Goal: Subscribe to service/newsletter

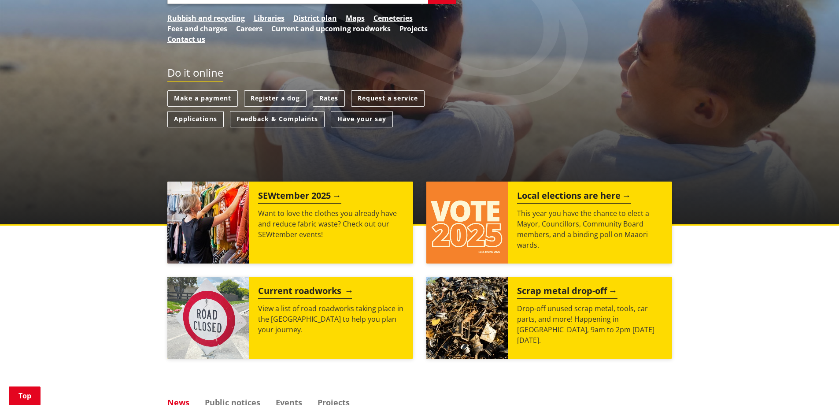
scroll to position [220, 0]
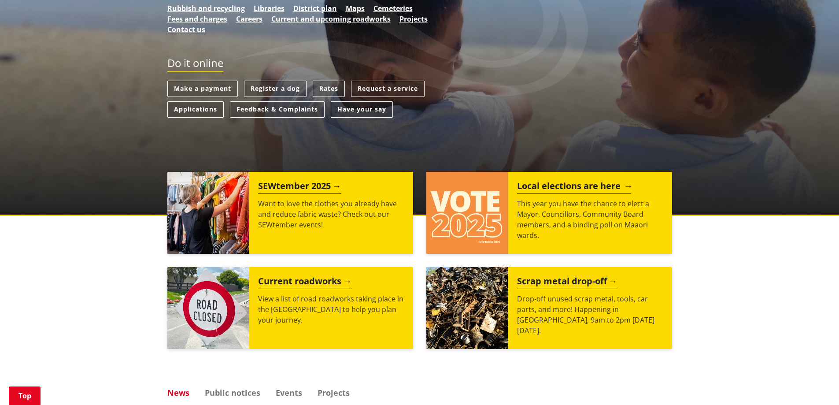
click at [585, 231] on p "This year you have the chance to elect a Mayor, Councillors, Community Board me…" at bounding box center [590, 219] width 146 height 42
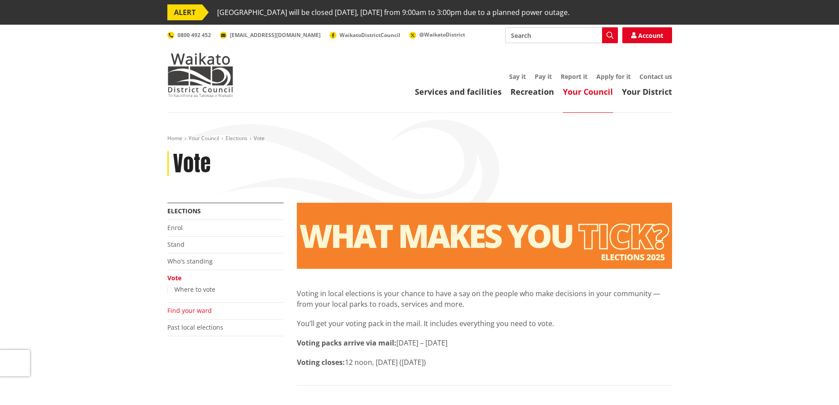
click at [205, 309] on link "Find your ward" at bounding box center [189, 310] width 44 height 8
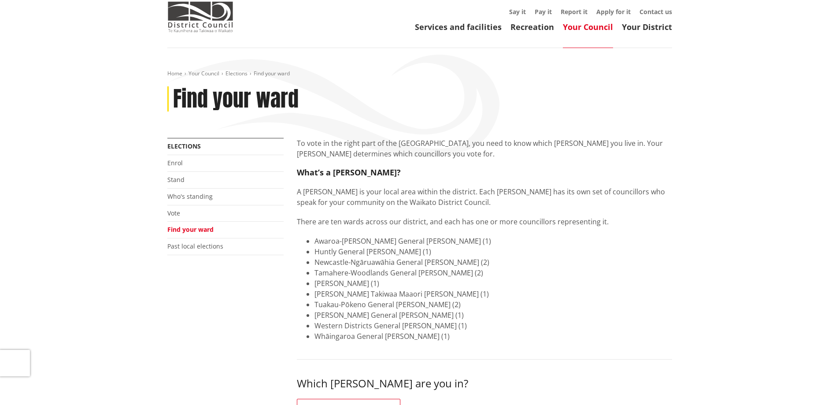
scroll to position [44, 0]
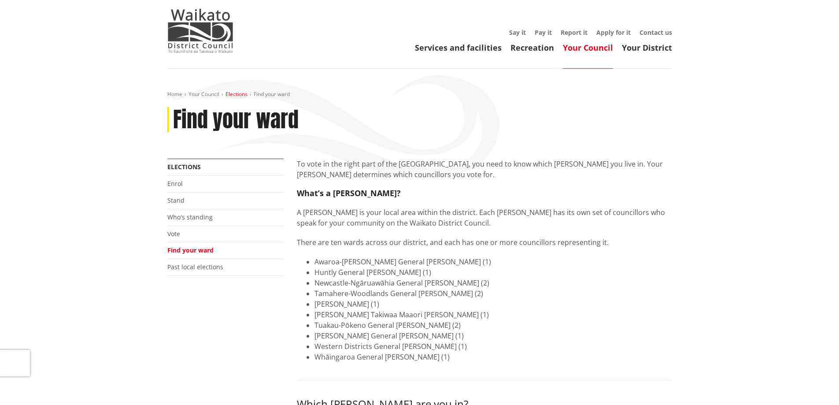
click at [233, 92] on link "Elections" at bounding box center [236, 93] width 22 height 7
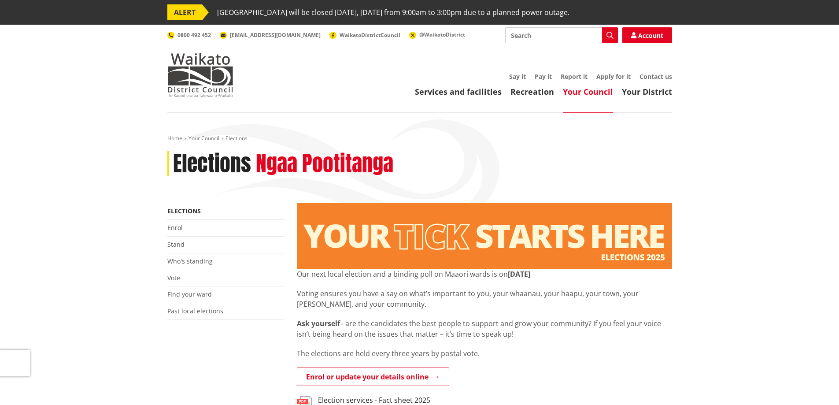
scroll to position [44, 0]
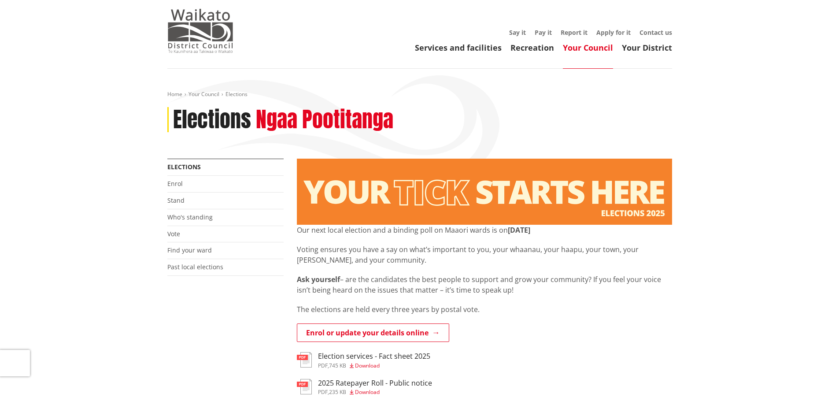
click at [184, 38] on img at bounding box center [200, 31] width 66 height 44
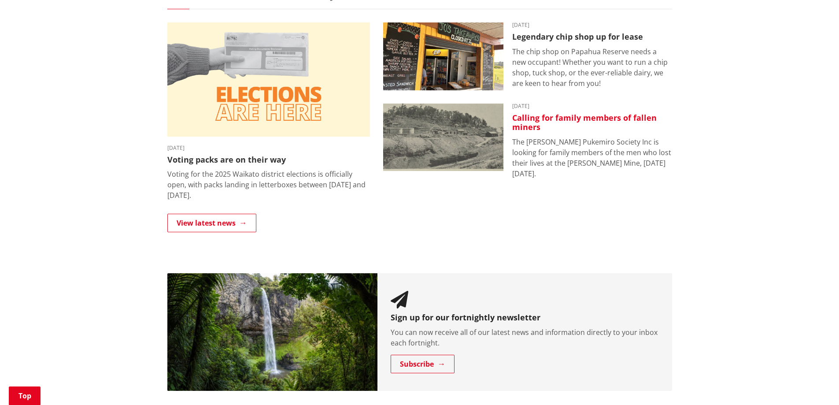
scroll to position [484, 0]
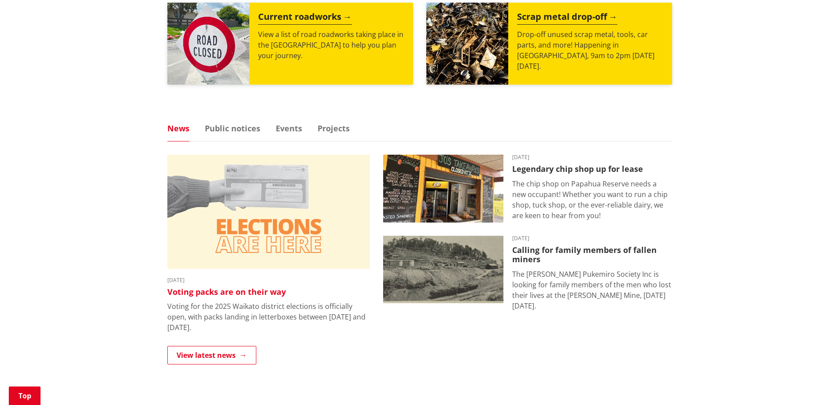
click at [192, 292] on h3 "Voting packs are on their way" at bounding box center [268, 292] width 202 height 10
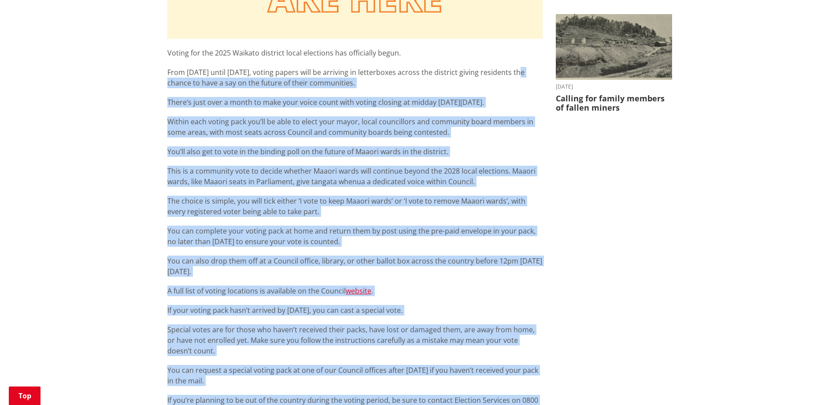
scroll to position [352, 0]
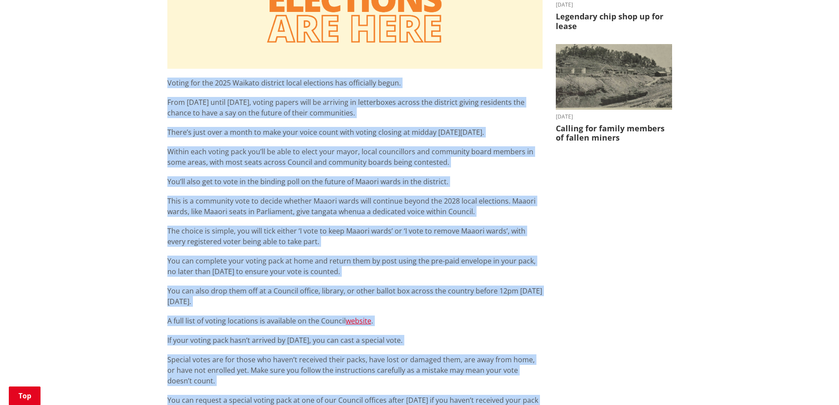
drag, startPoint x: 515, startPoint y: 352, endPoint x: 123, endPoint y: 80, distance: 477.6
click at [123, 80] on div "Home News Voting packs are on their way Voting packs are on their way [DATE] Sh…" at bounding box center [419, 248] width 839 height 975
copy div "Voting for the 2025 Waikato district local elections has officially begun. From…"
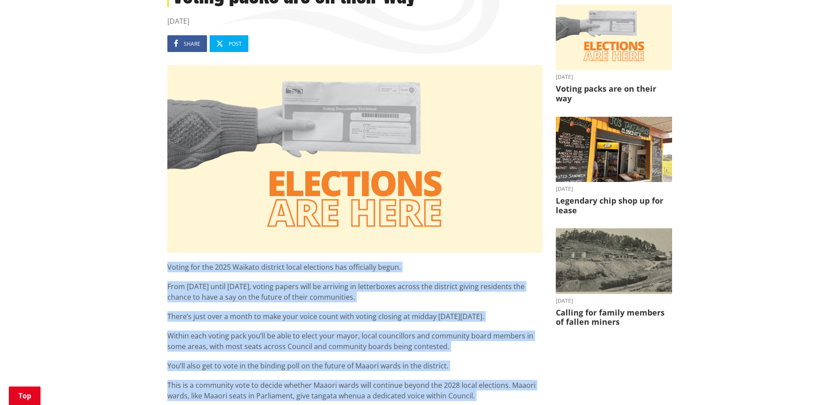
scroll to position [0, 0]
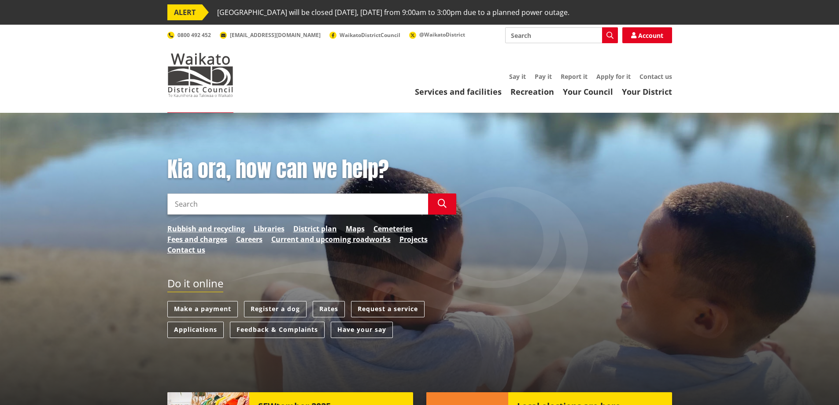
scroll to position [484, 0]
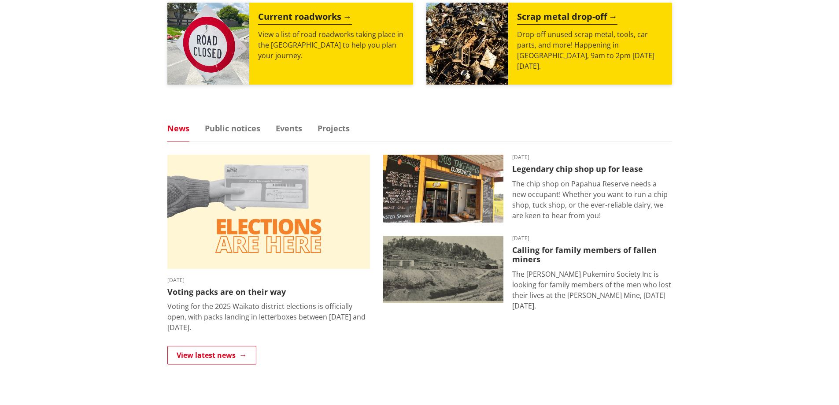
click at [718, 237] on div "Kia ora, how can we help? Search Search Rubbish and recycling Libraries Distric…" at bounding box center [419, 75] width 839 height 894
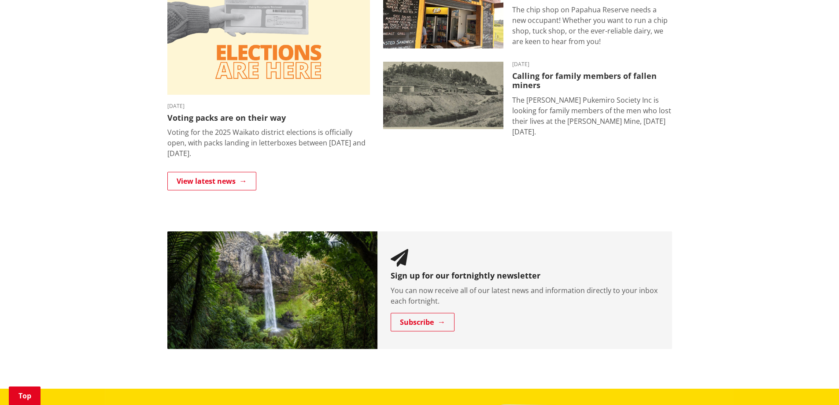
scroll to position [660, 0]
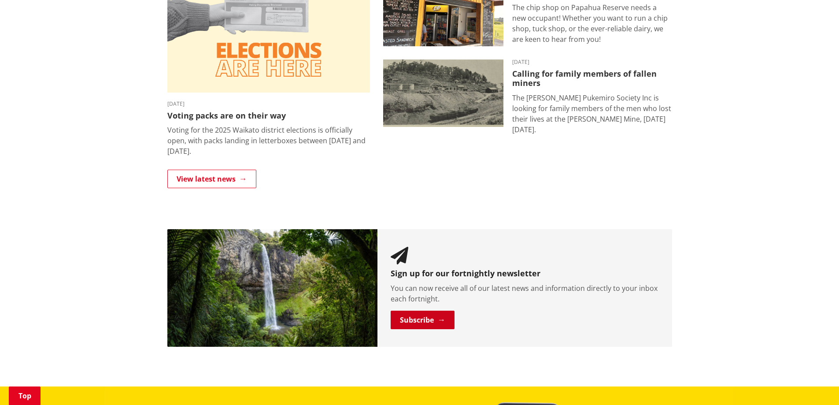
click at [418, 316] on link "Subscribe" at bounding box center [422, 319] width 64 height 18
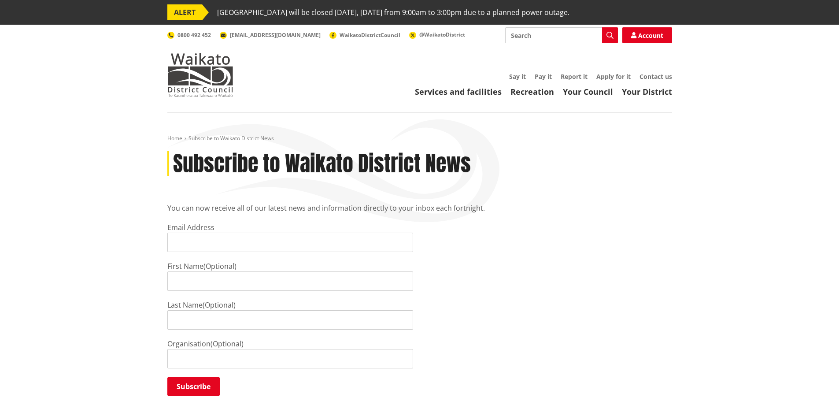
click at [215, 236] on input "Email Address" at bounding box center [290, 241] width 246 height 19
type input "editor@franklintimes.co.nz"
click at [224, 287] on input "First Name" at bounding box center [290, 280] width 246 height 19
click at [126, 341] on div "Home Subscribe to Waikato District News Subscribe to Waikato District News You …" at bounding box center [419, 272] width 839 height 319
click at [203, 386] on input "Subscribe" at bounding box center [193, 386] width 52 height 18
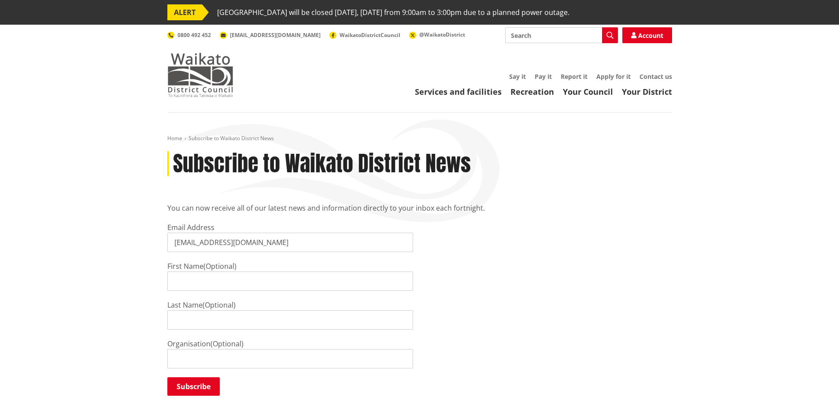
click at [196, 66] on img at bounding box center [200, 75] width 66 height 44
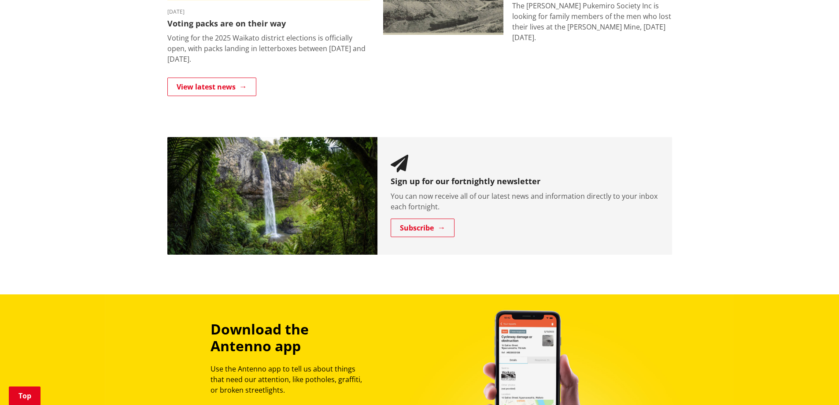
scroll to position [748, 0]
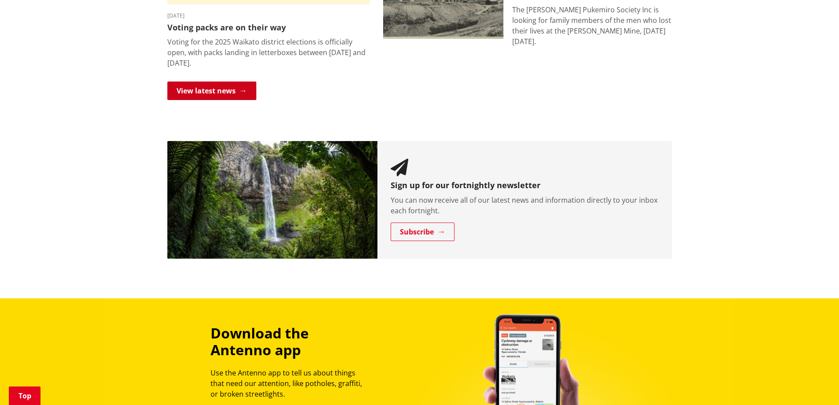
click at [214, 85] on link "View latest news" at bounding box center [211, 90] width 89 height 18
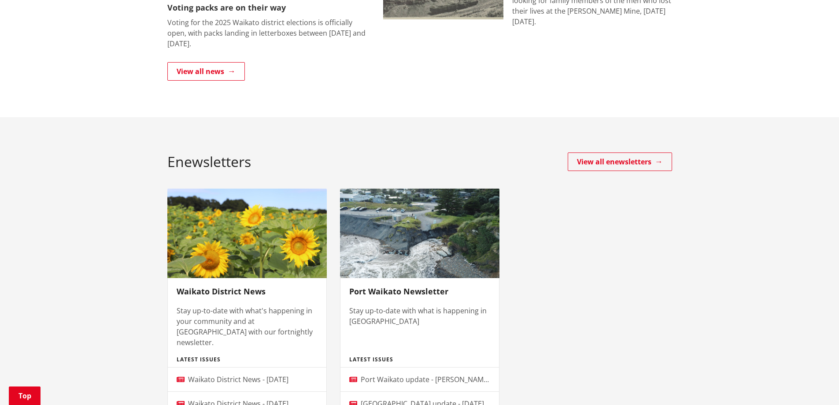
scroll to position [352, 0]
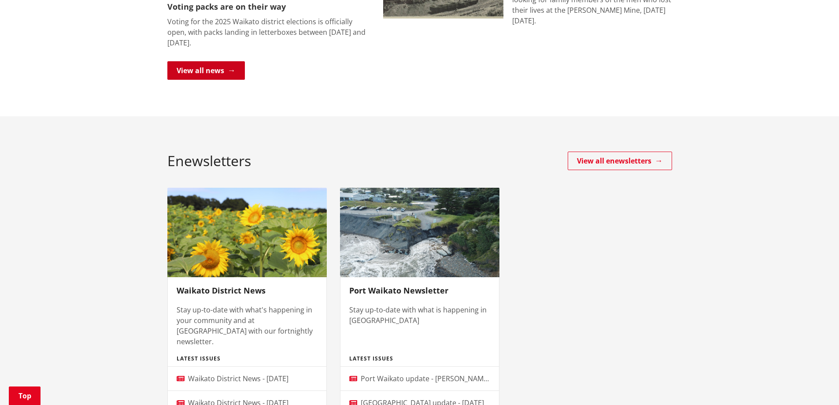
click at [184, 67] on link "View all news" at bounding box center [205, 70] width 77 height 18
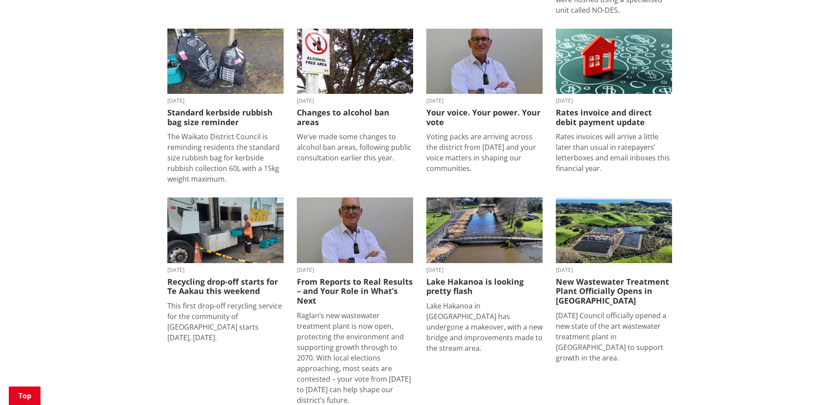
scroll to position [396, 0]
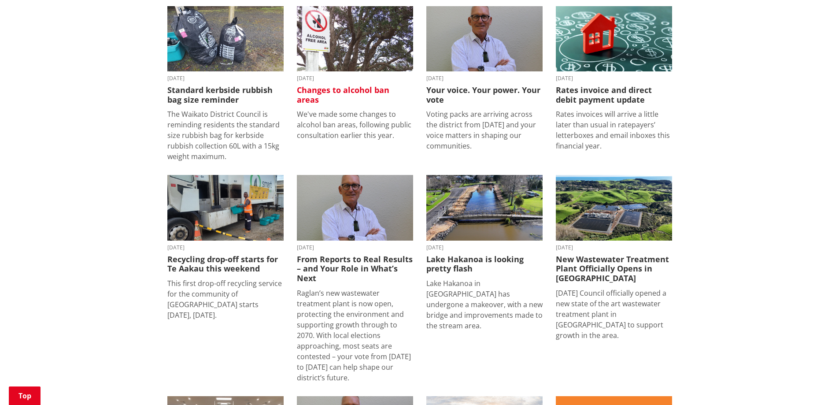
click at [385, 85] on h3 "Changes to alcohol ban areas" at bounding box center [355, 94] width 116 height 19
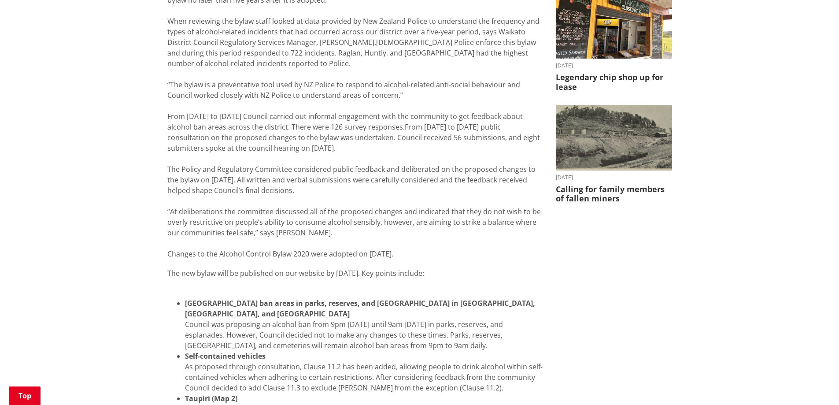
scroll to position [220, 0]
